Goal: Information Seeking & Learning: Learn about a topic

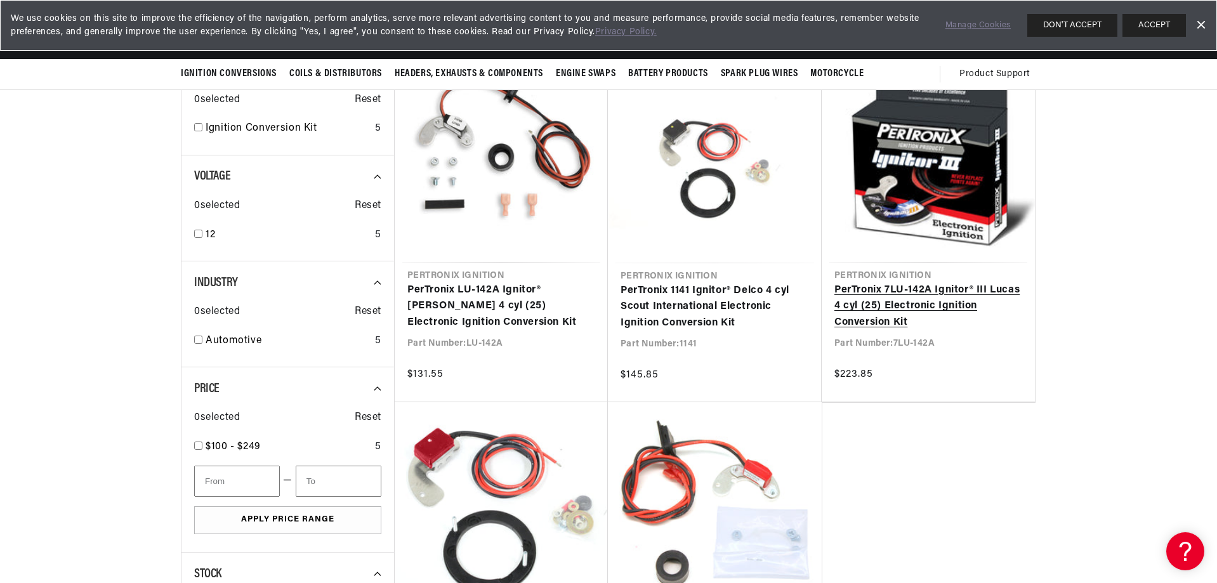
click at [918, 294] on link "PerTronix 7LU-142A Ignitor® III Lucas 4 cyl (25) Electronic Ignition Conversion…" at bounding box center [928, 306] width 188 height 49
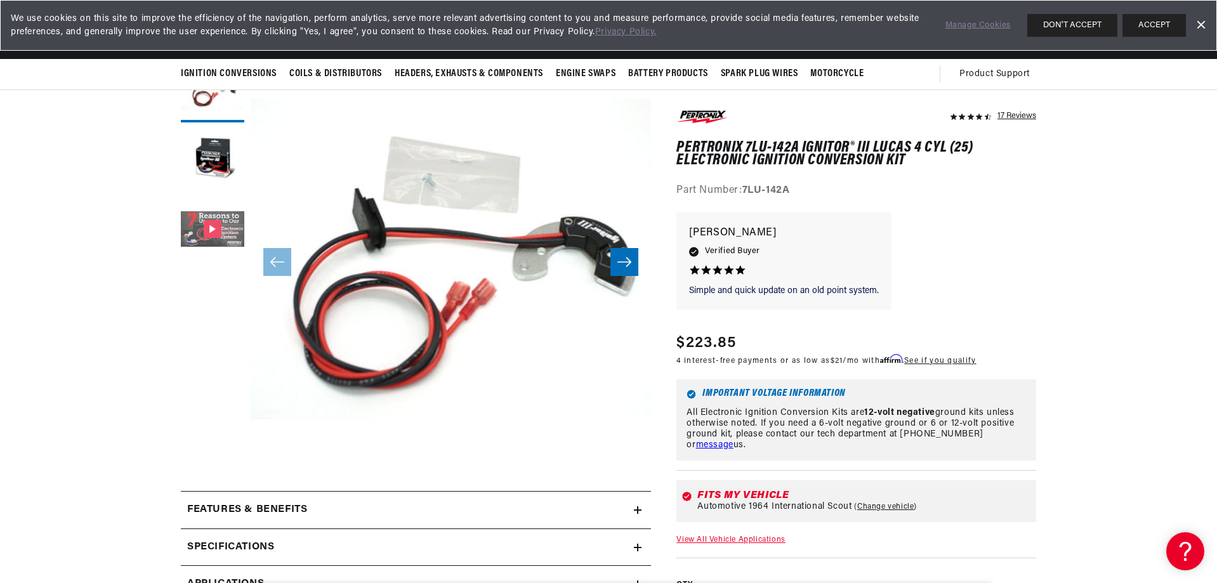
scroll to position [127, 0]
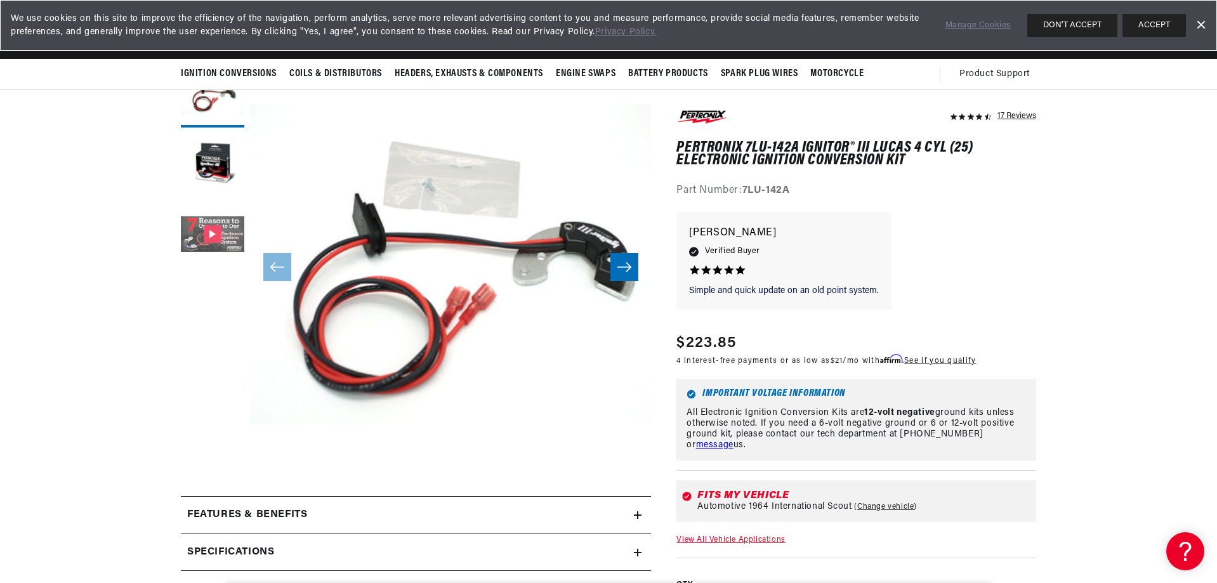
click at [209, 236] on button "Gallery Viewer" at bounding box center [212, 235] width 63 height 63
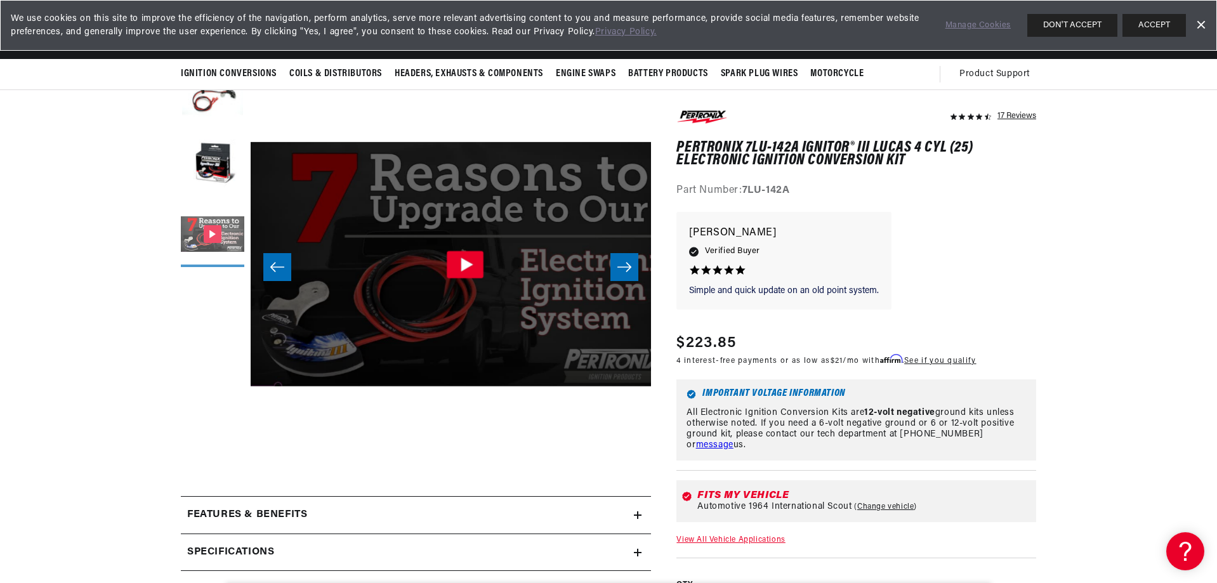
scroll to position [0, 801]
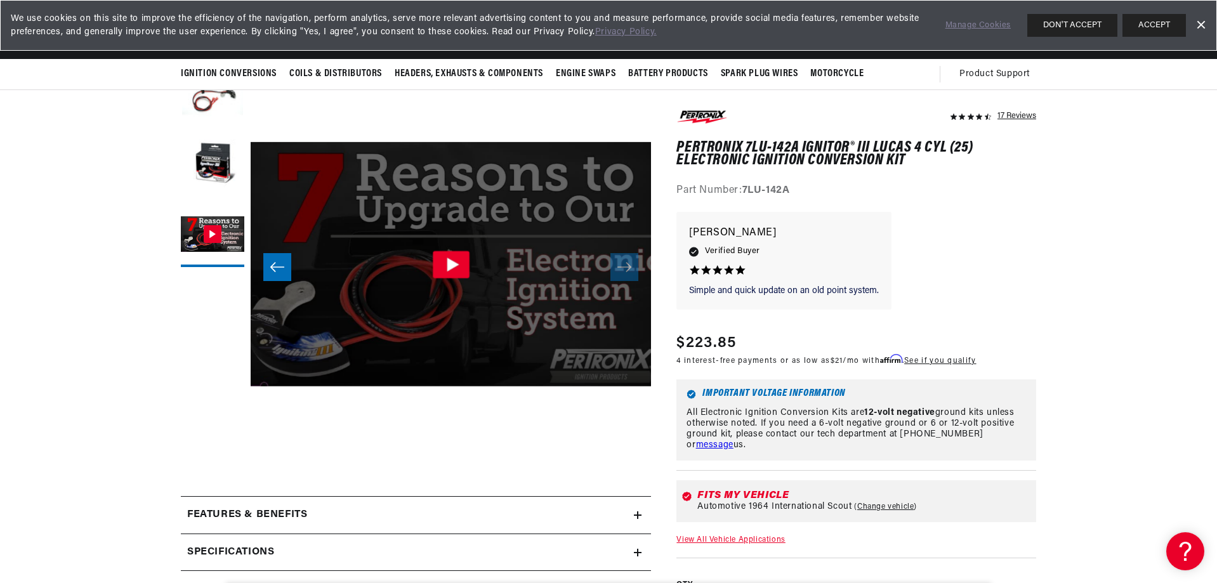
click at [459, 262] on icon "Gallery Viewer" at bounding box center [451, 264] width 37 height 27
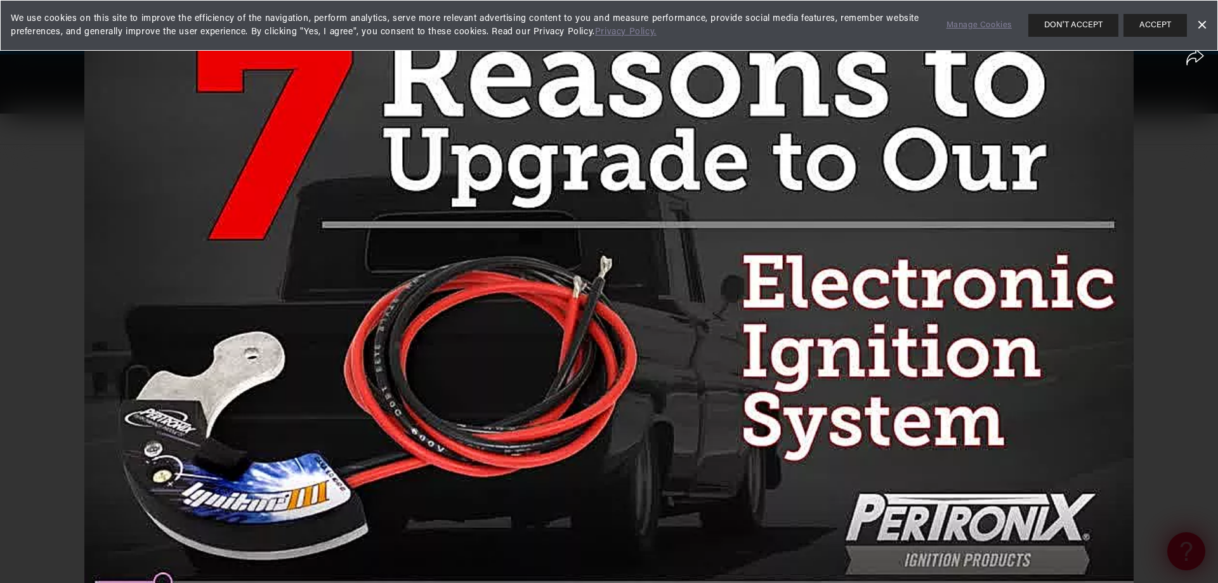
scroll to position [0, 384]
click at [395, 384] on div at bounding box center [609, 291] width 1218 height 583
click at [34, 366] on div at bounding box center [609, 291] width 1218 height 583
click at [25, 363] on div at bounding box center [609, 291] width 1218 height 583
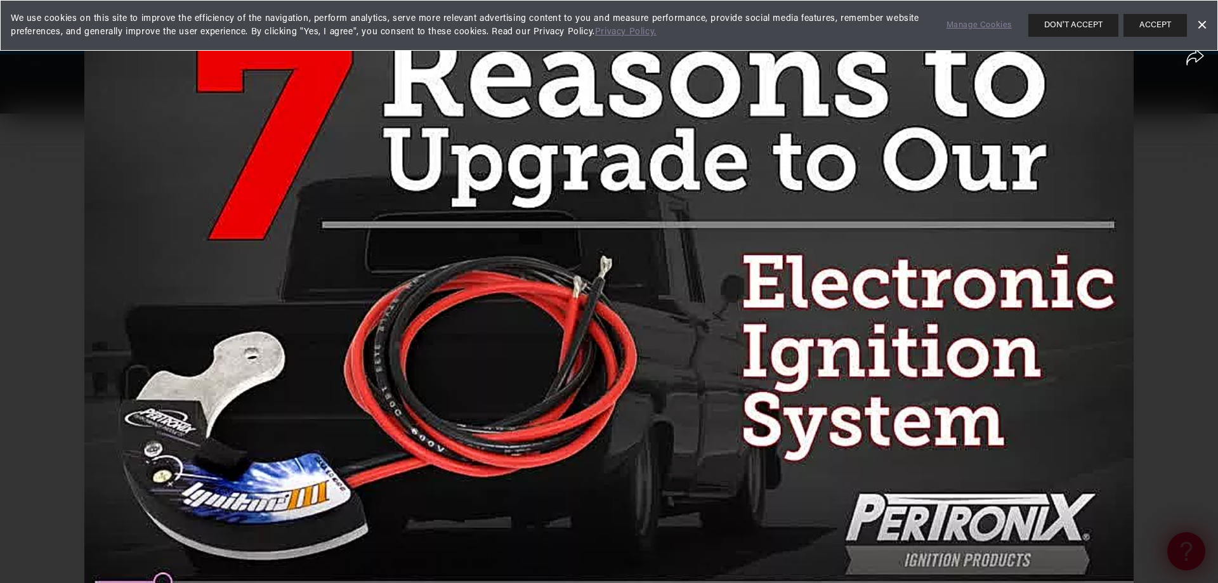
scroll to position [0, 0]
click at [549, 318] on div at bounding box center [609, 291] width 1218 height 583
click at [570, 348] on div at bounding box center [609, 291] width 1218 height 583
click at [1203, 23] on link "Dismiss Banner" at bounding box center [1201, 25] width 19 height 19
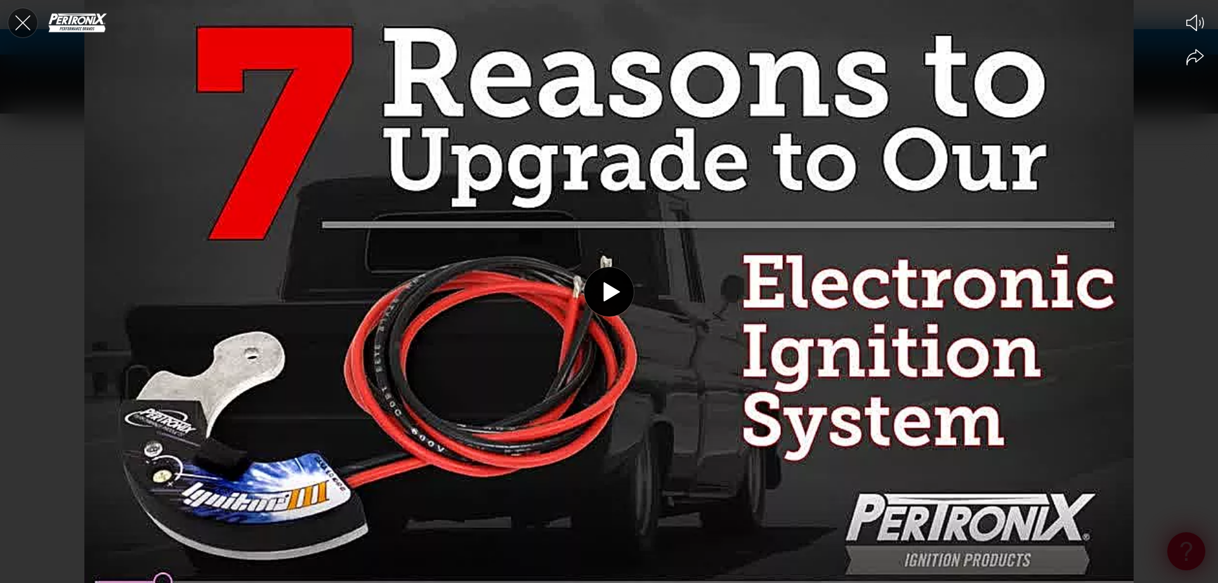
click at [18, 29] on icon "Close the video player" at bounding box center [23, 23] width 28 height 28
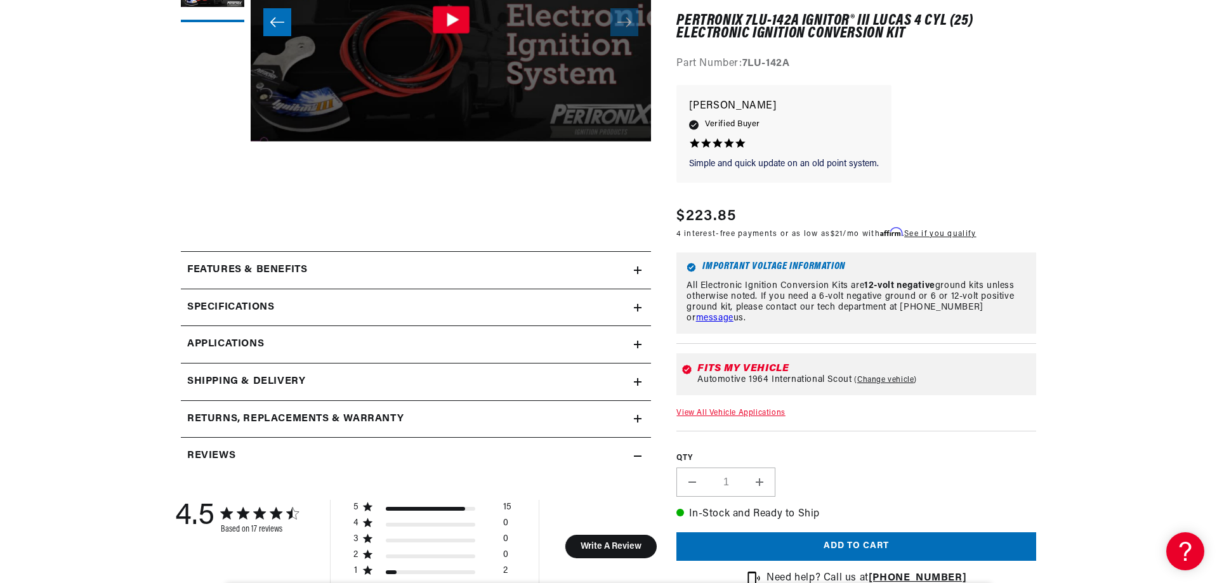
scroll to position [381, 0]
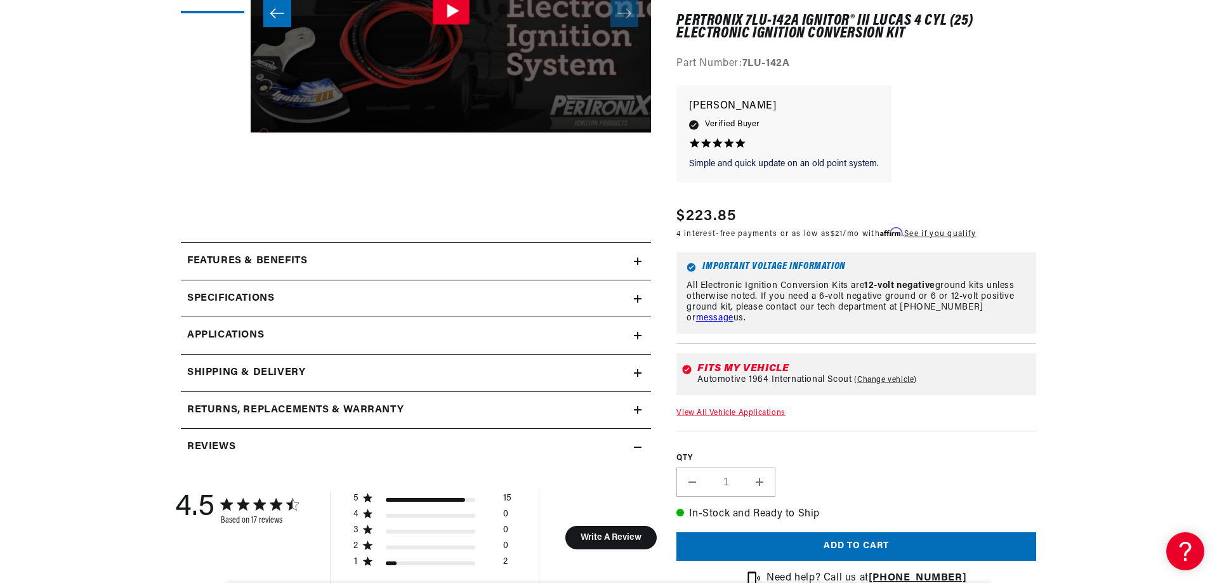
click at [254, 259] on h2 "Features & Benefits" at bounding box center [247, 261] width 120 height 16
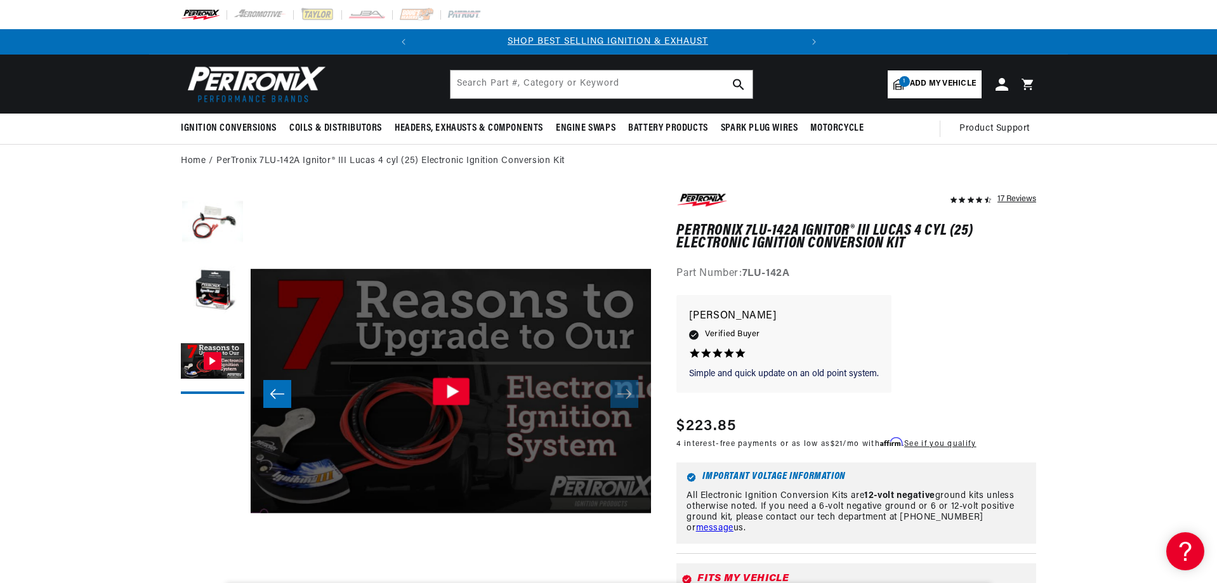
scroll to position [0, 0]
